Goal: Information Seeking & Learning: Learn about a topic

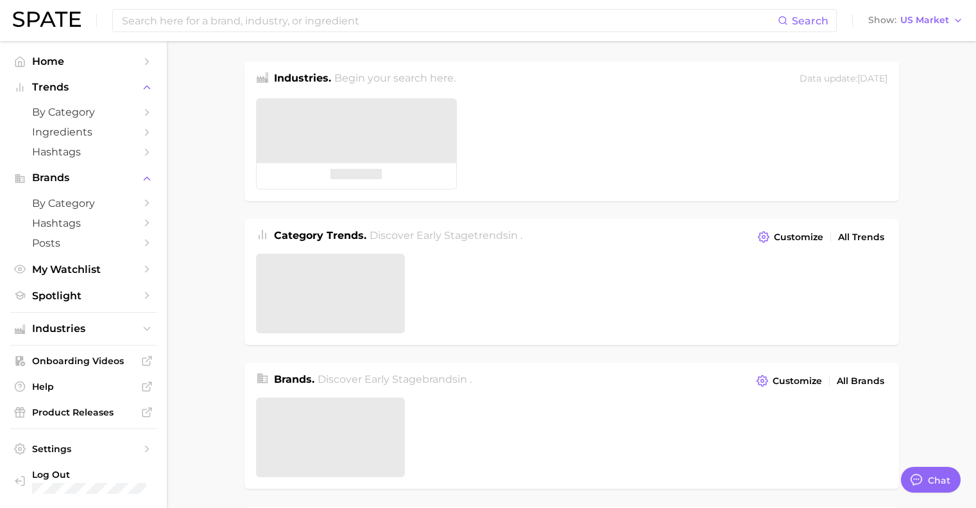
type textarea "x"
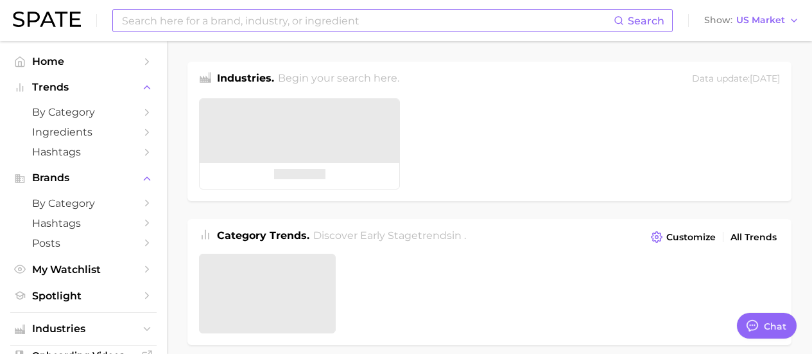
click at [312, 18] on input at bounding box center [367, 21] width 493 height 22
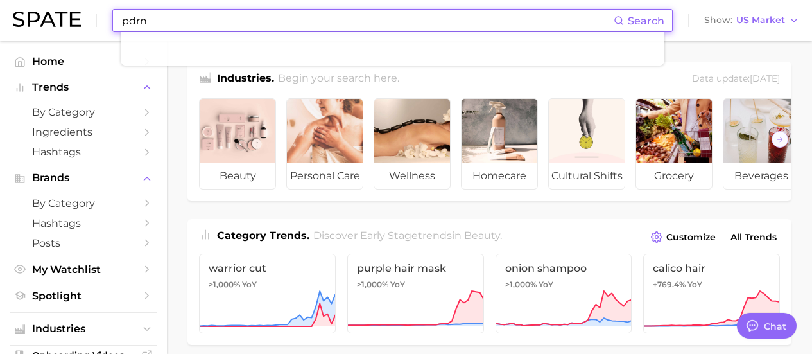
type input "pdrn"
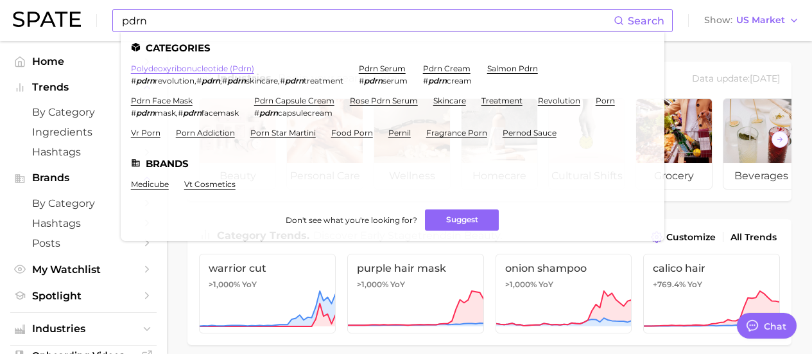
click at [155, 68] on link "polydeoxyribonucleotide (pdrn)" at bounding box center [192, 69] width 123 height 10
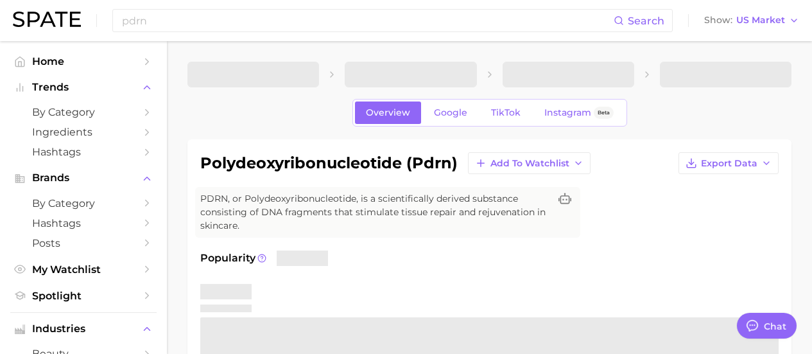
scroll to position [128, 0]
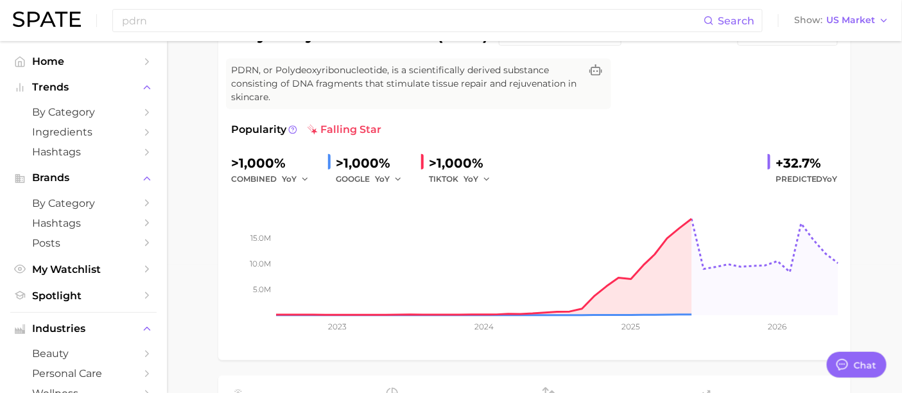
type textarea "x"
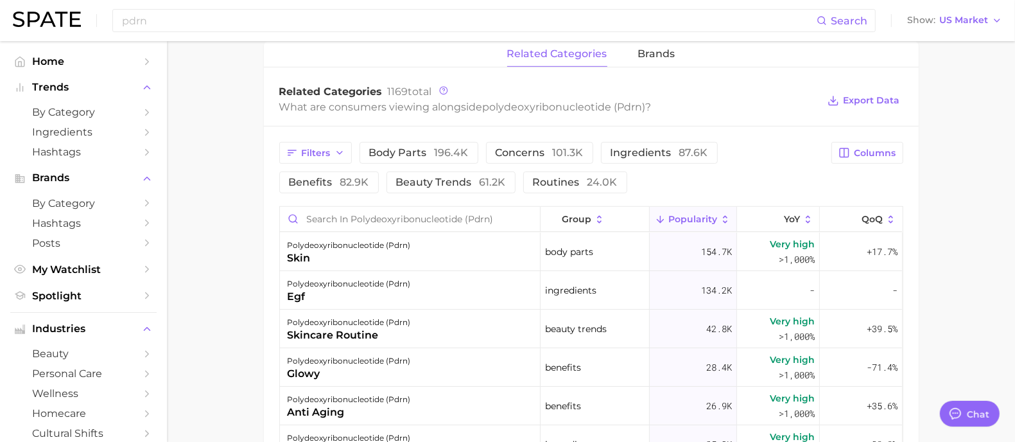
scroll to position [770, 0]
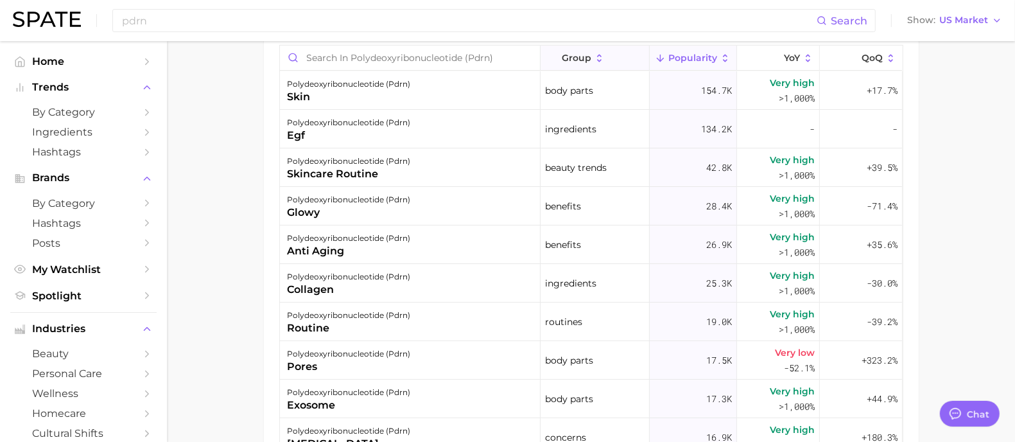
click at [594, 60] on icon at bounding box center [600, 59] width 12 height 12
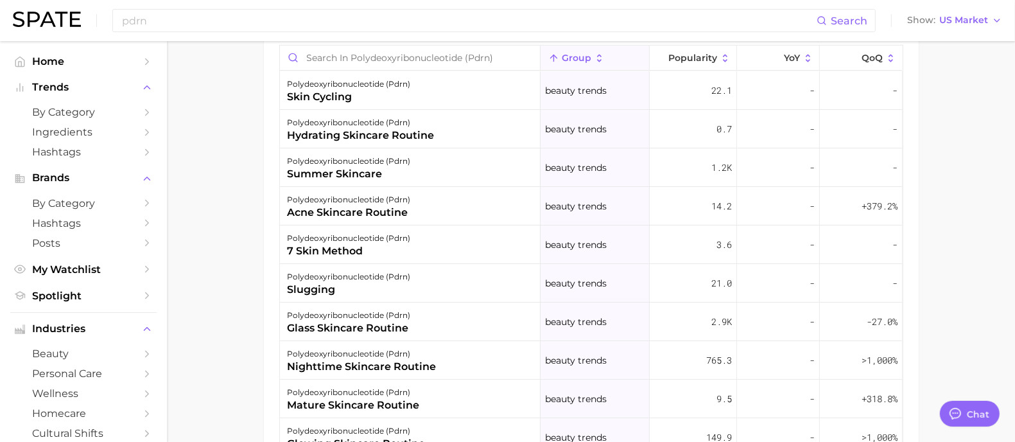
click at [594, 60] on icon at bounding box center [600, 59] width 12 height 12
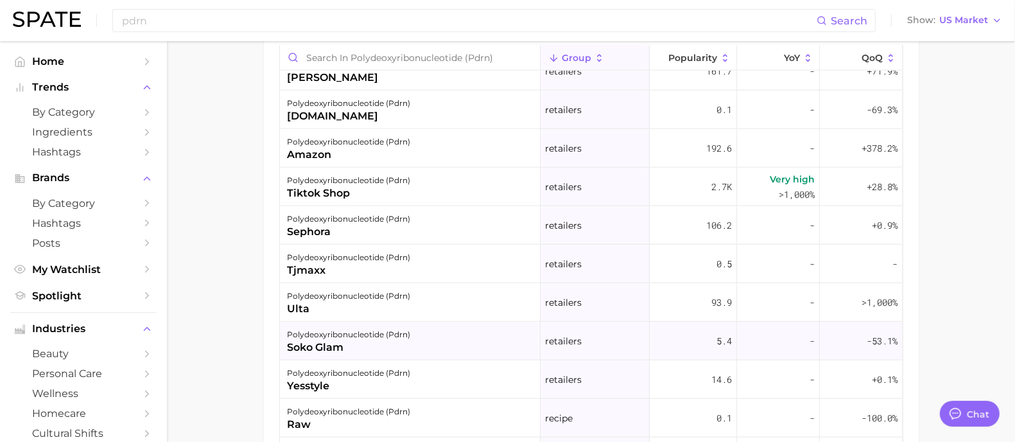
scroll to position [5455, 0]
